Goal: Check status

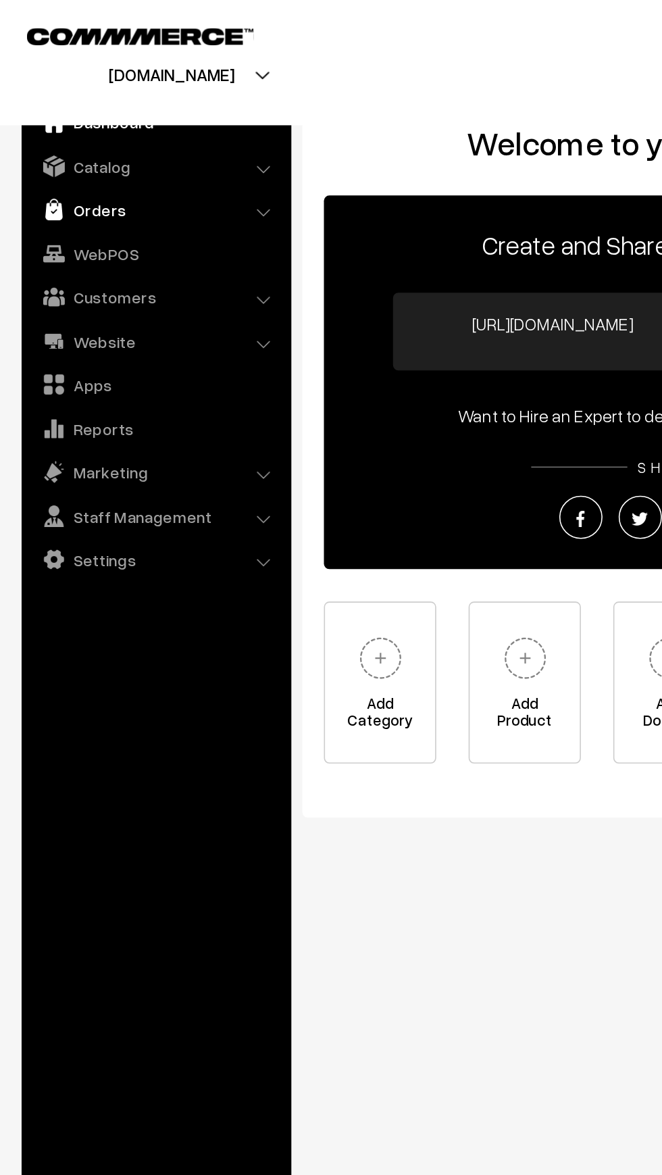
click at [42, 136] on link "Orders" at bounding box center [97, 131] width 161 height 24
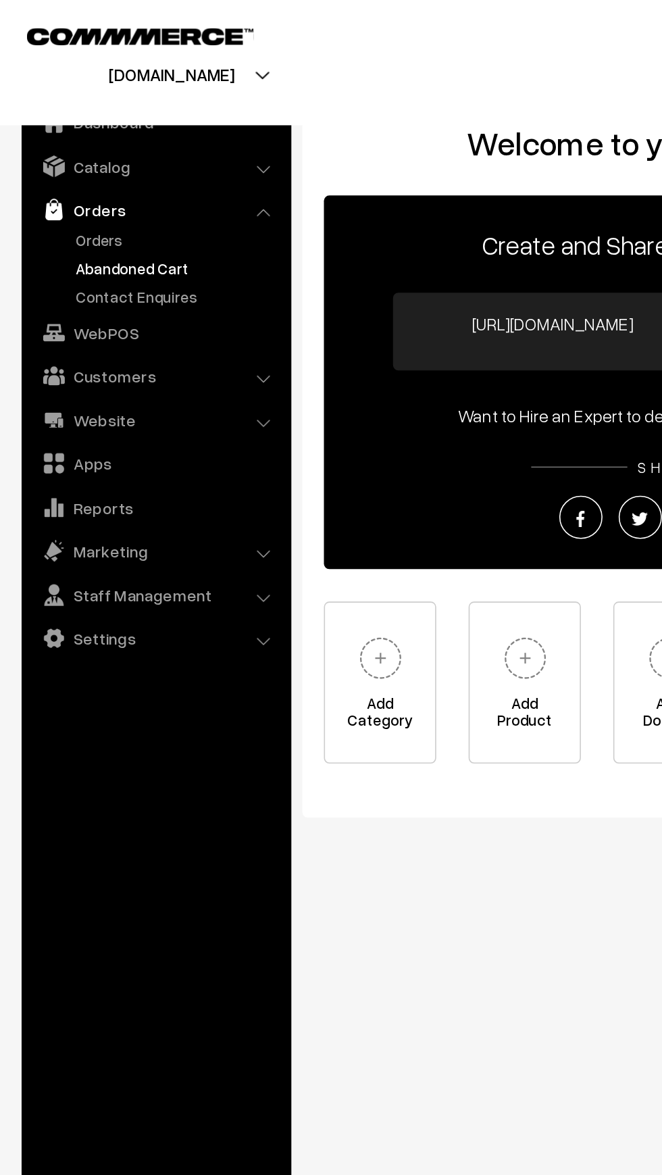
click at [47, 165] on link "Abandoned Cart" at bounding box center [111, 168] width 134 height 14
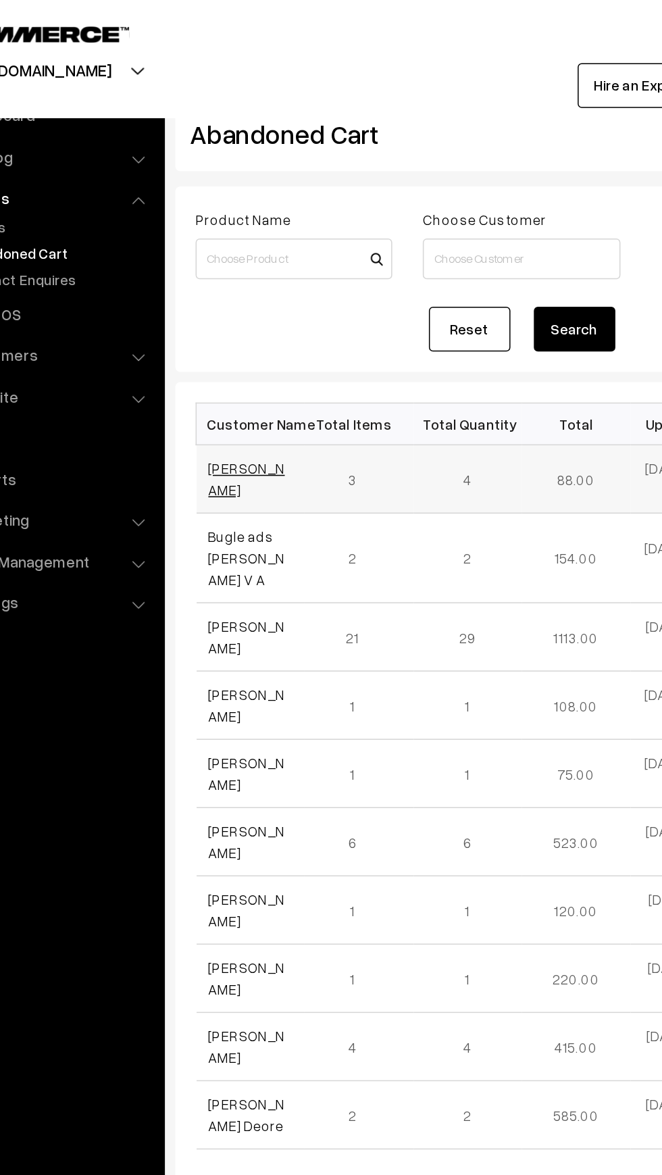
click at [220, 319] on link "Divya devidas Gaikar" at bounding box center [236, 318] width 51 height 26
